Goal: Task Accomplishment & Management: Use online tool/utility

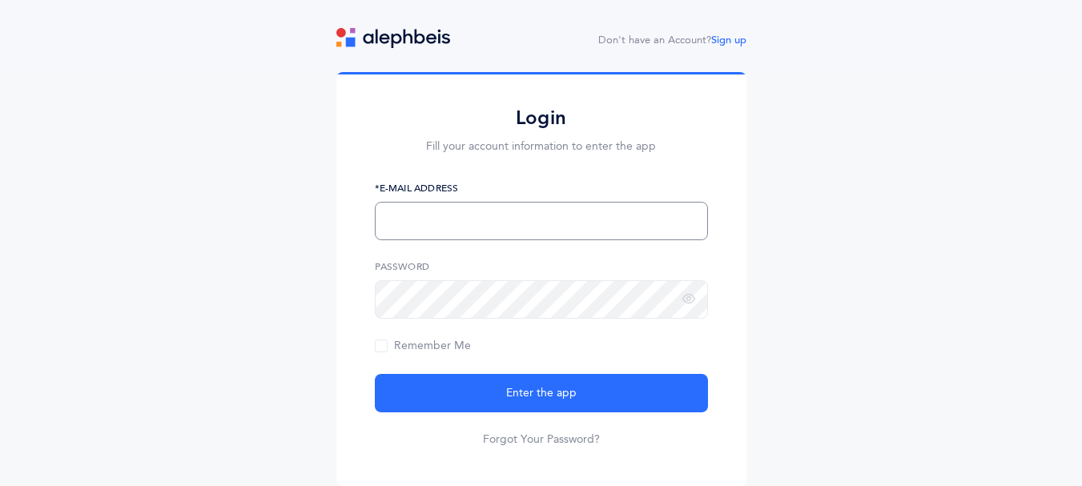
type input "sdurden@brauser.us"
click at [440, 221] on input "sdurden@brauser.us" at bounding box center [541, 221] width 333 height 38
click at [805, 353] on div "Login Fill your account information to enter the app sdurden@brauser.us *E-Mail…" at bounding box center [541, 282] width 1082 height 420
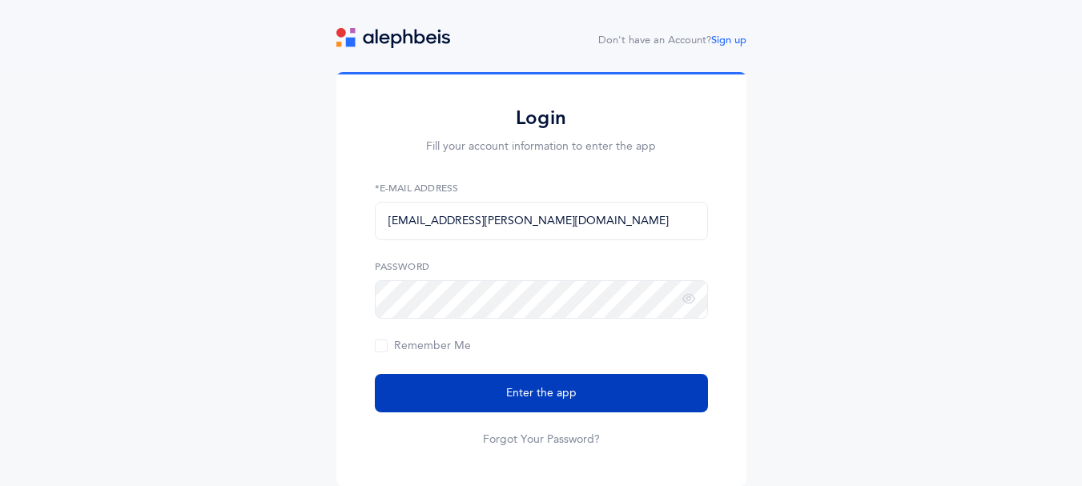
click at [540, 402] on span "Enter the app" at bounding box center [541, 393] width 70 height 17
